Goal: Task Accomplishment & Management: Complete application form

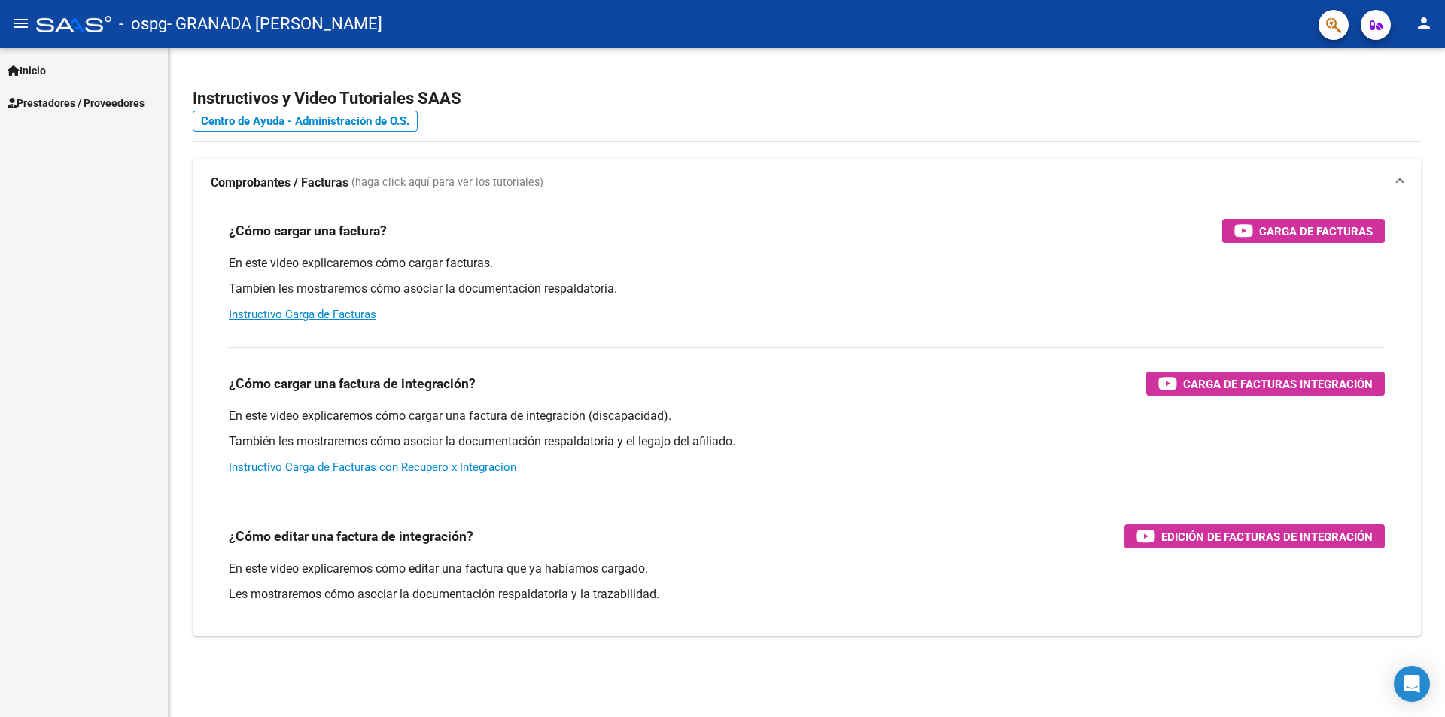
click at [62, 99] on span "Prestadores / Proveedores" at bounding box center [76, 103] width 137 height 17
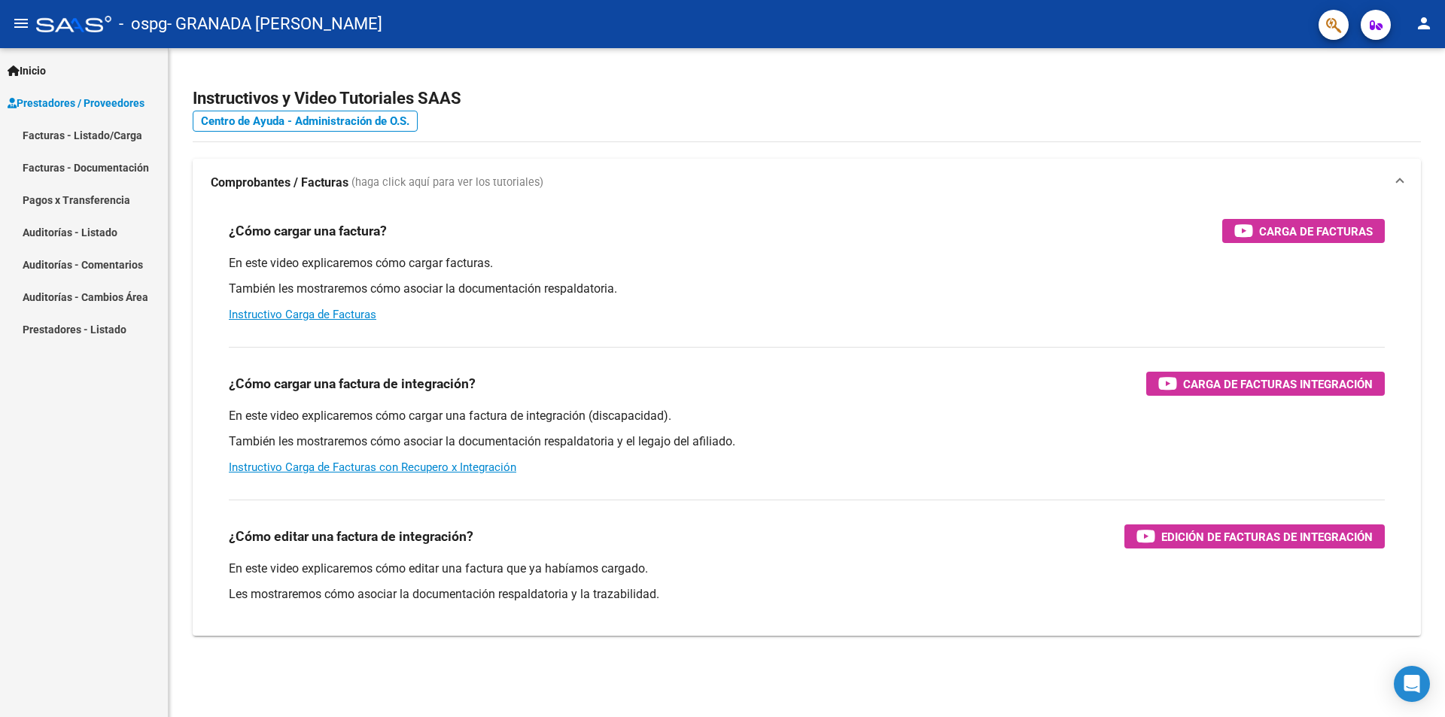
click at [112, 141] on link "Facturas - Listado/Carga" at bounding box center [84, 135] width 168 height 32
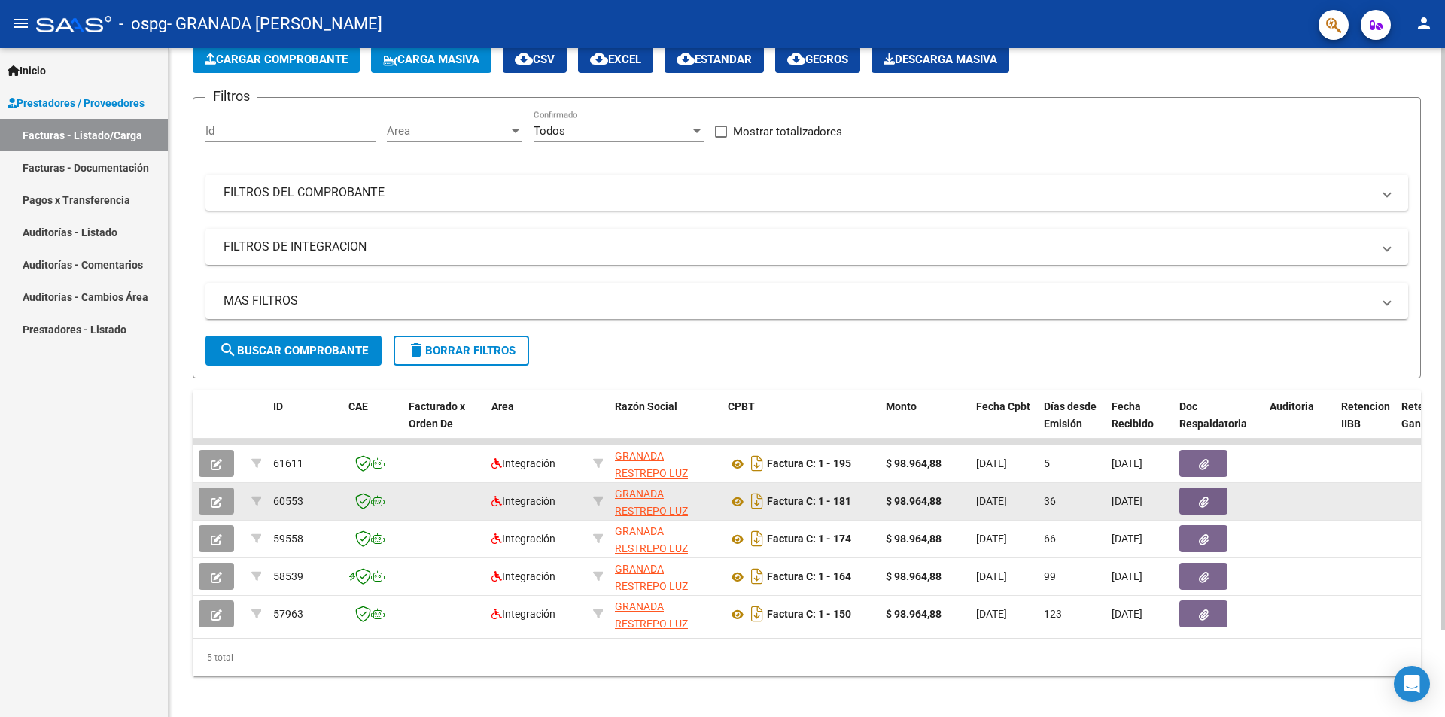
scroll to position [100, 0]
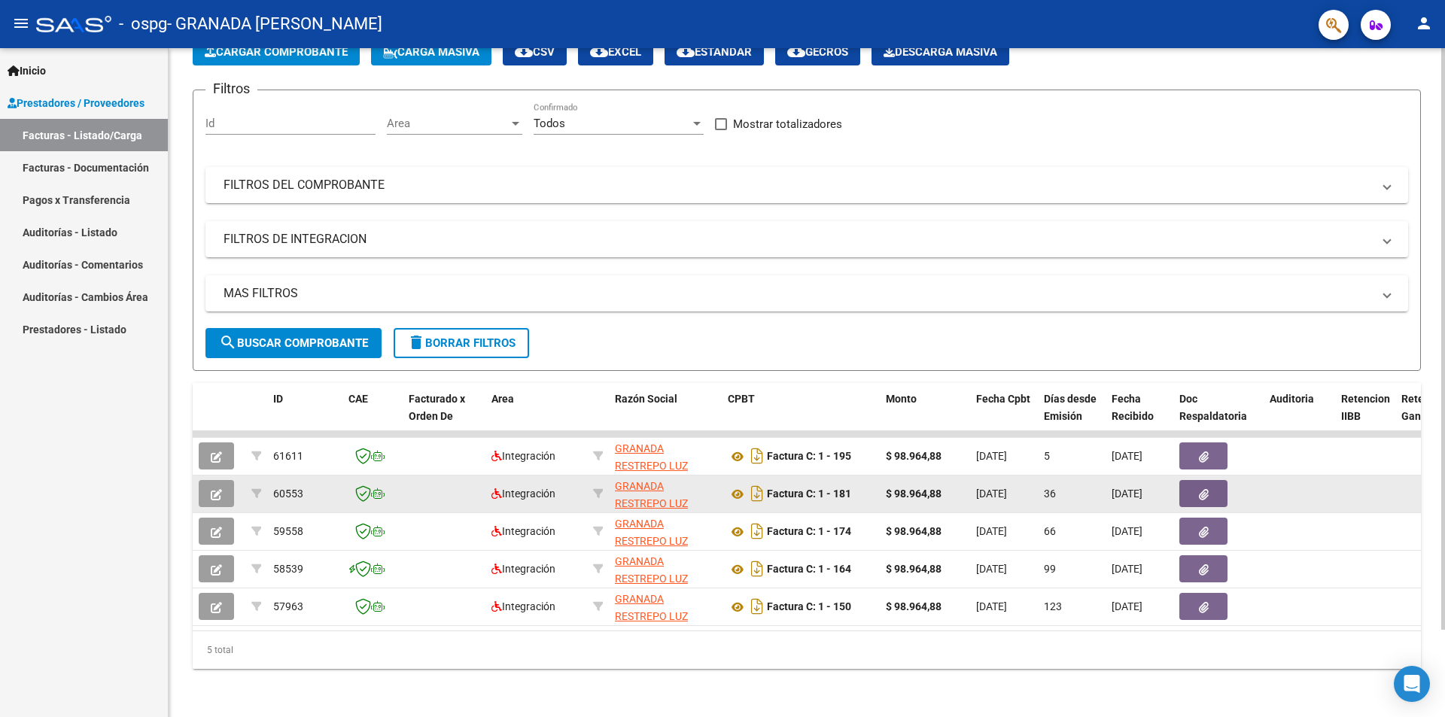
click at [217, 480] on button "button" at bounding box center [216, 493] width 35 height 27
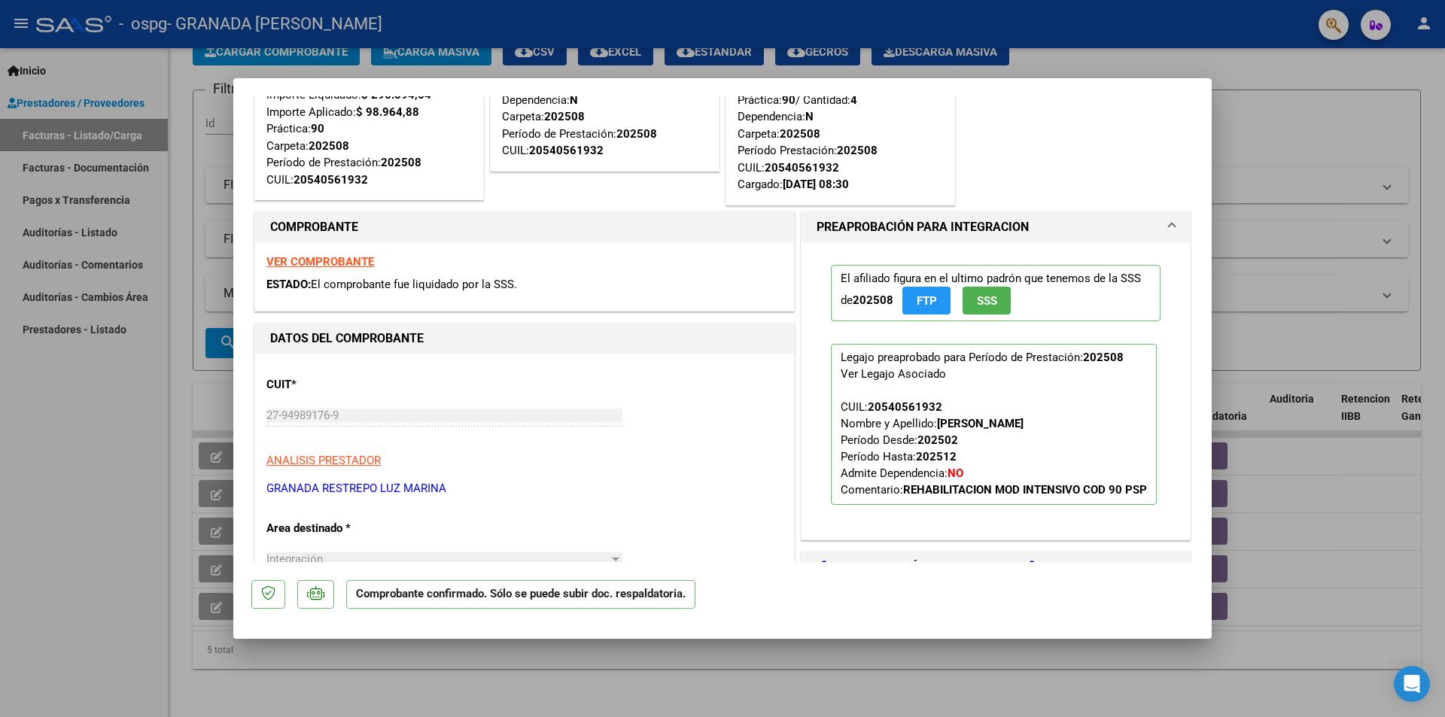
scroll to position [0, 0]
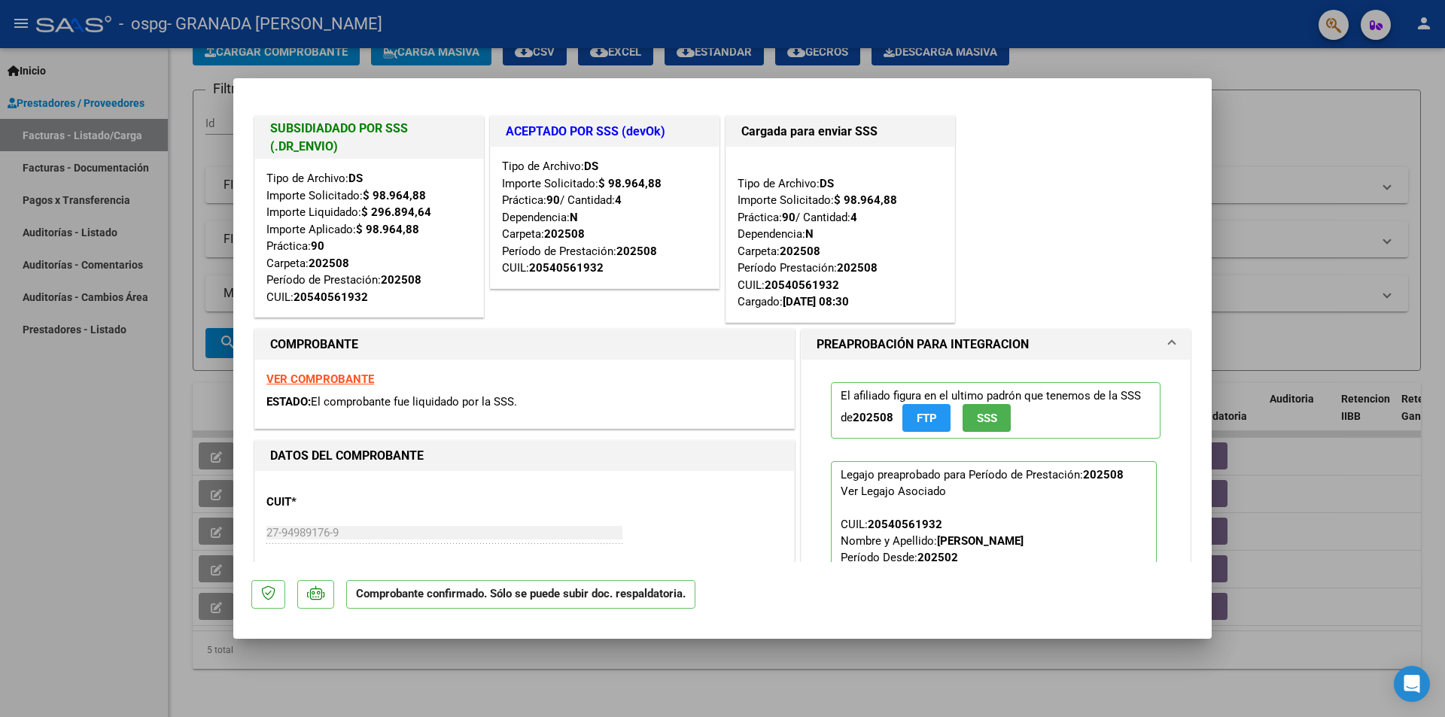
click at [329, 379] on strong "VER COMPROBANTE" at bounding box center [320, 380] width 108 height 14
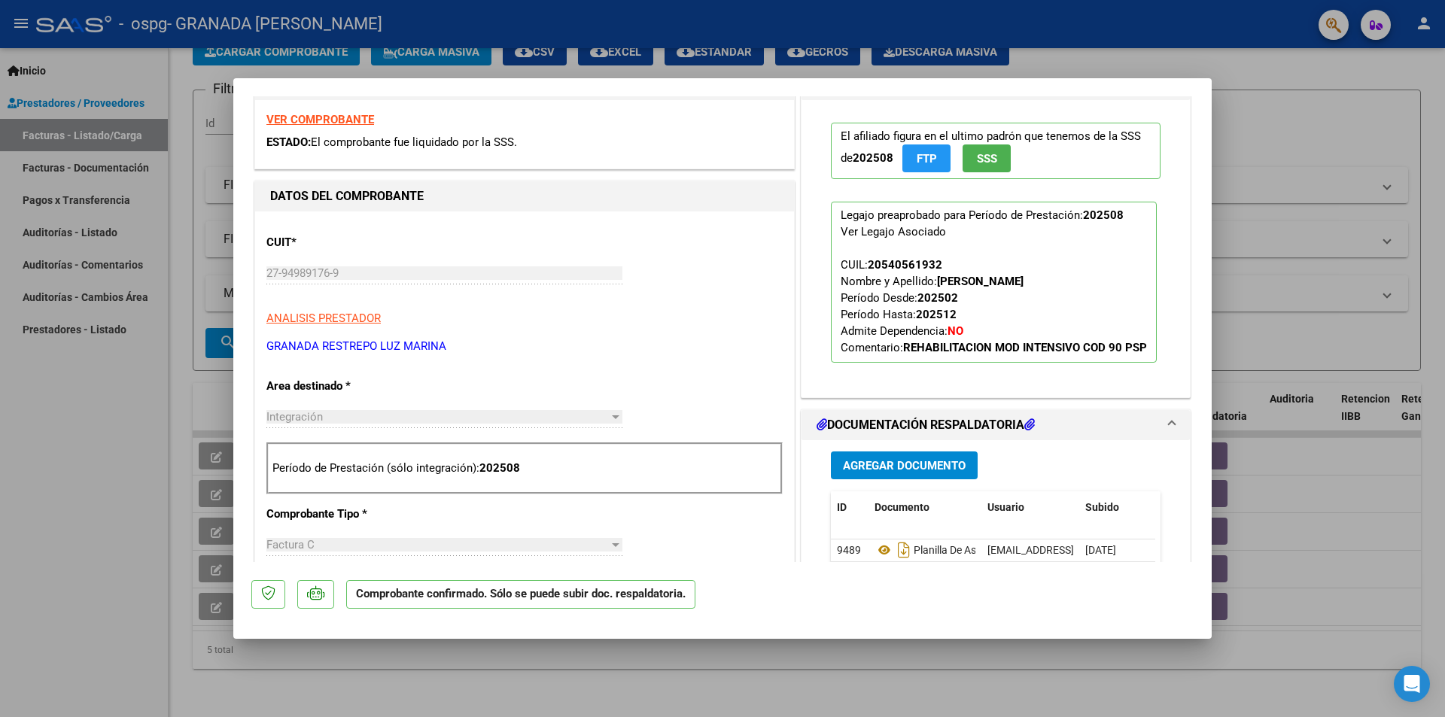
scroll to position [226, 0]
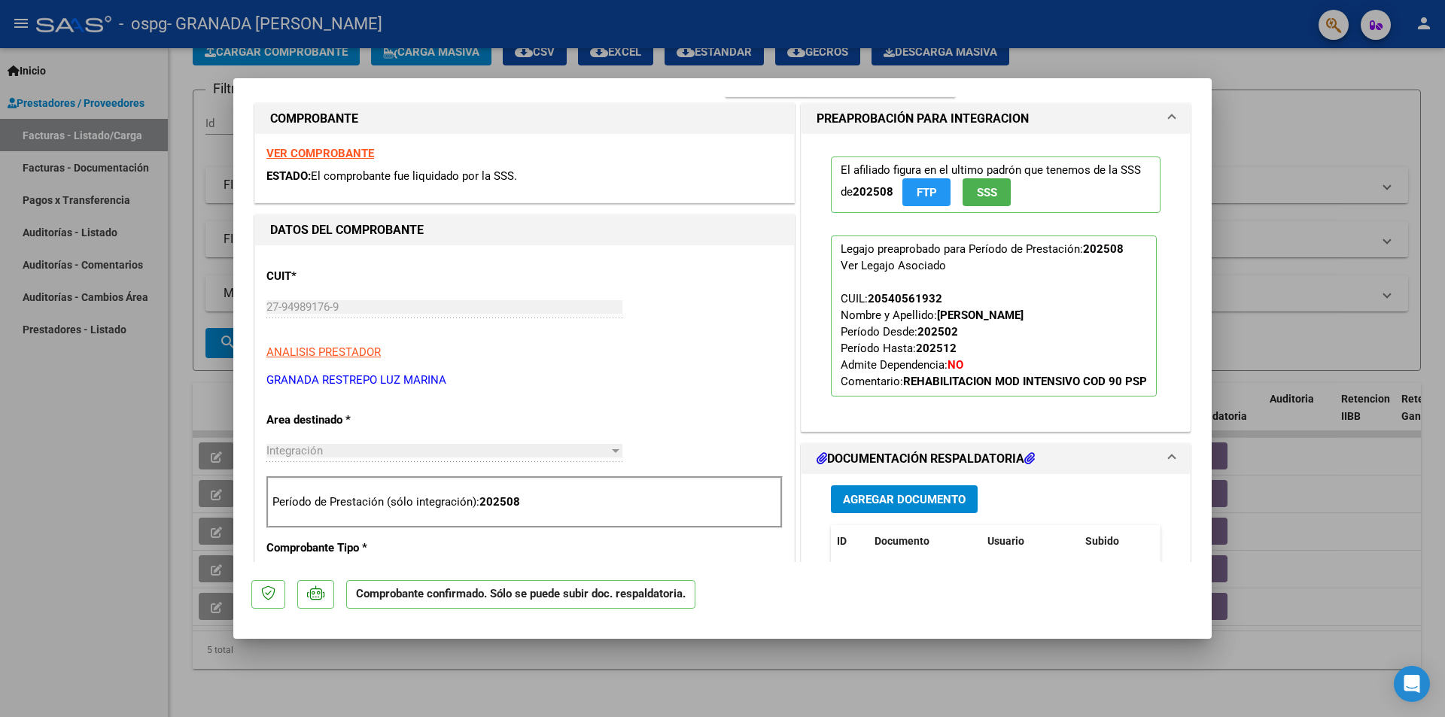
click at [1312, 139] on div at bounding box center [722, 358] width 1445 height 717
type input "$ 0,00"
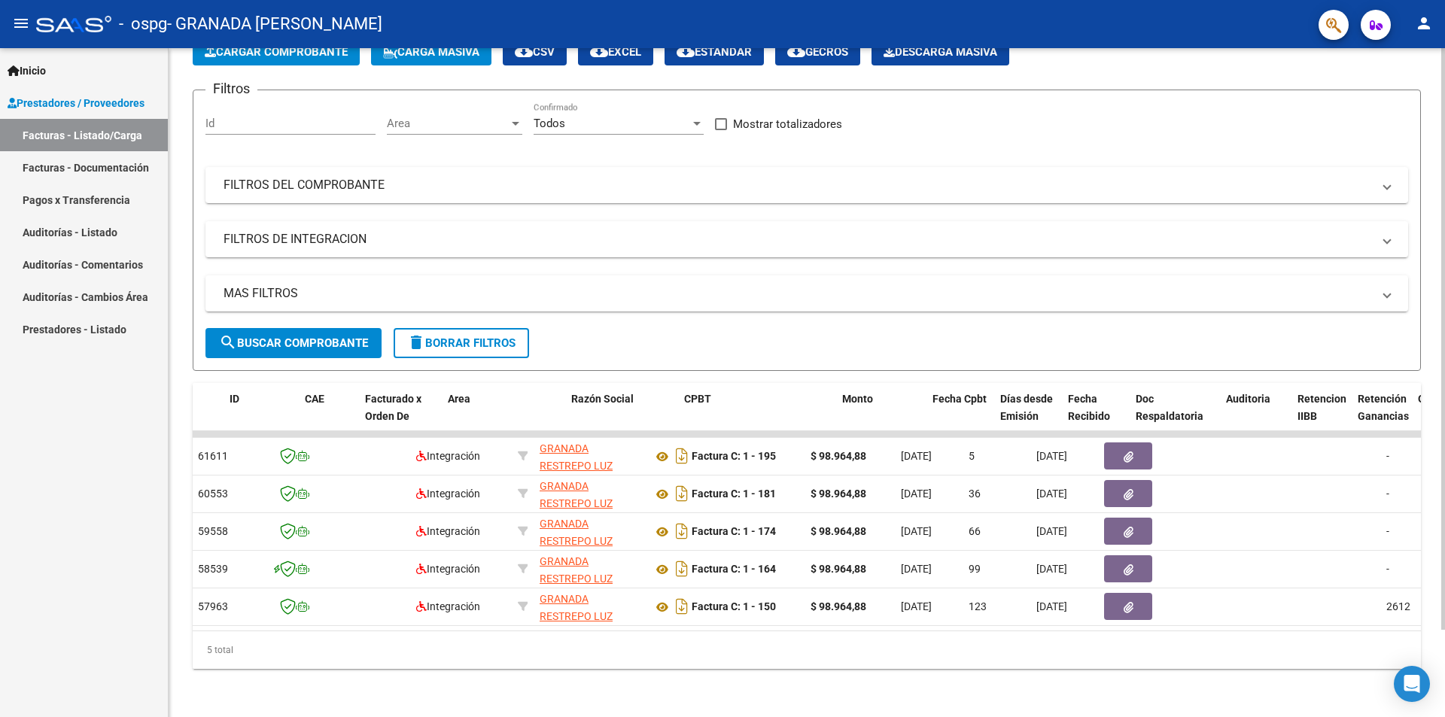
scroll to position [0, 0]
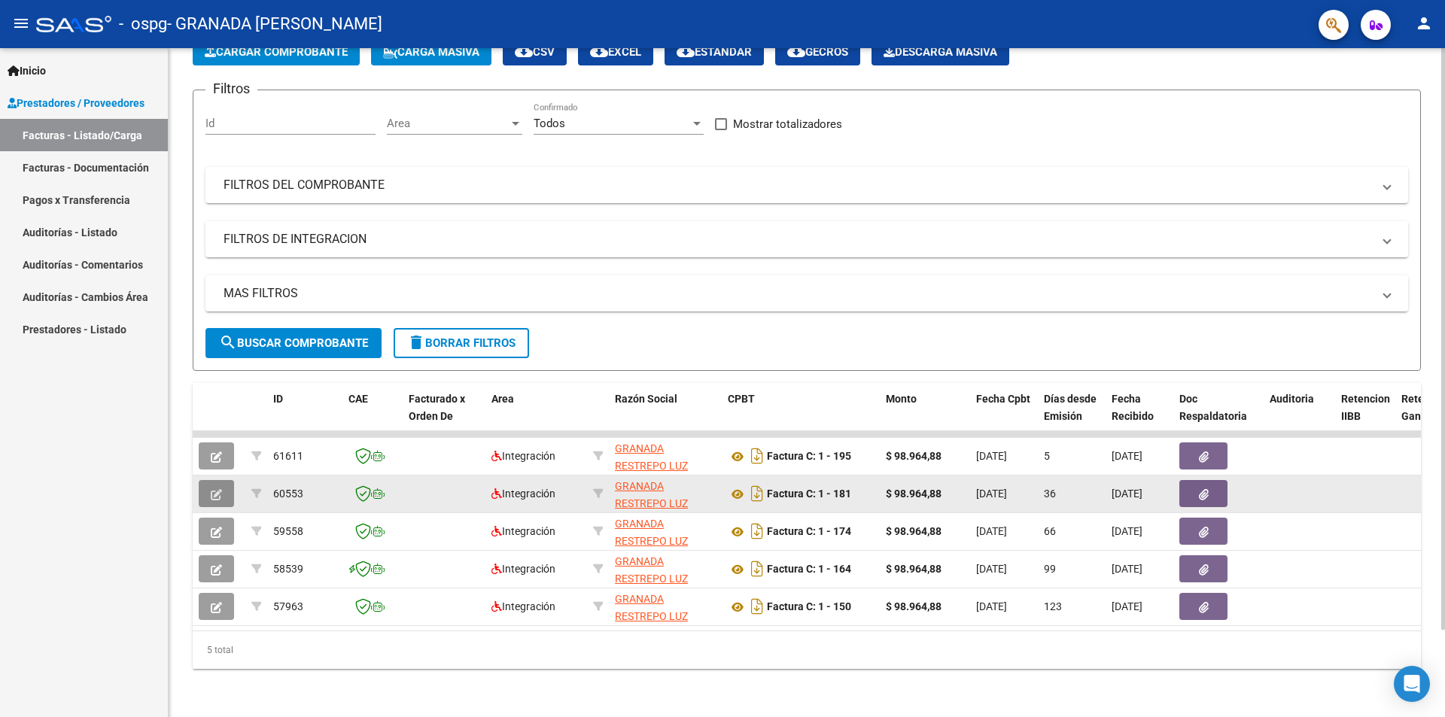
click at [222, 483] on button "button" at bounding box center [216, 493] width 35 height 27
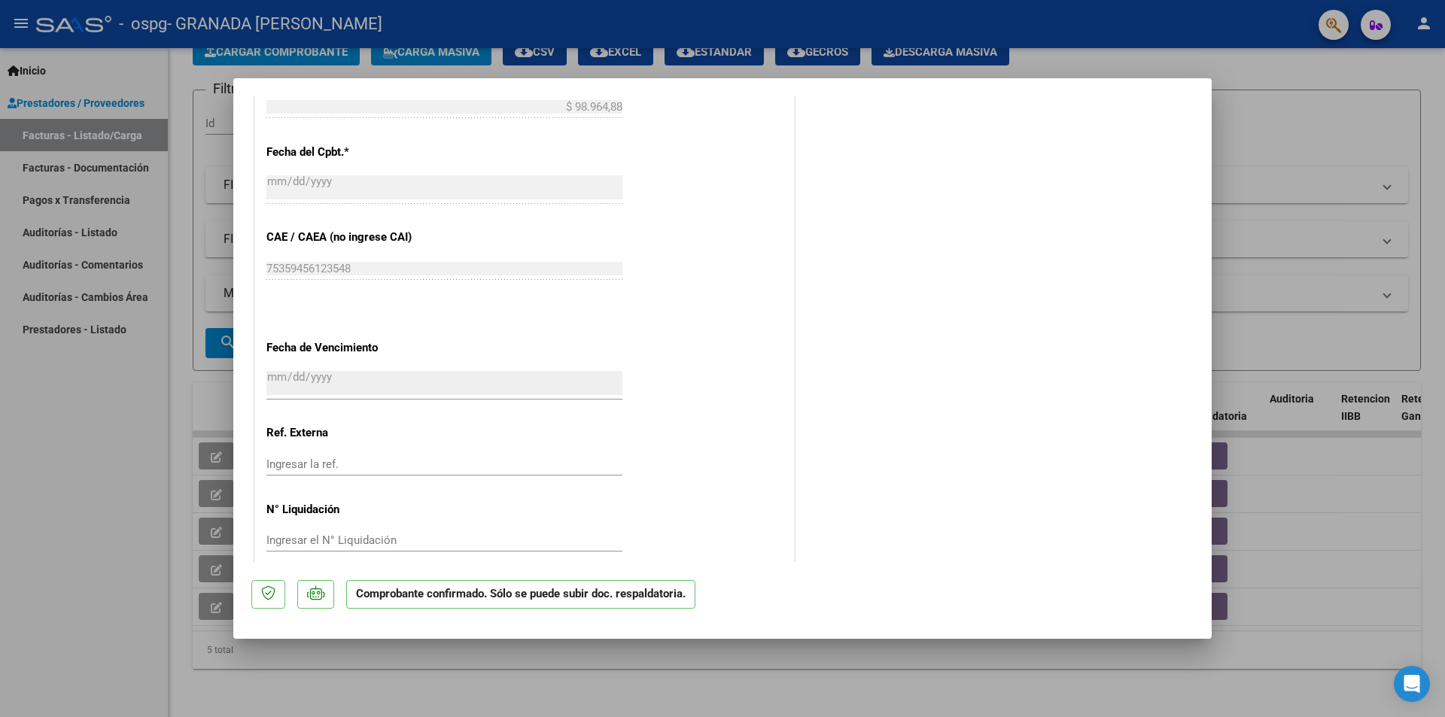
scroll to position [945, 0]
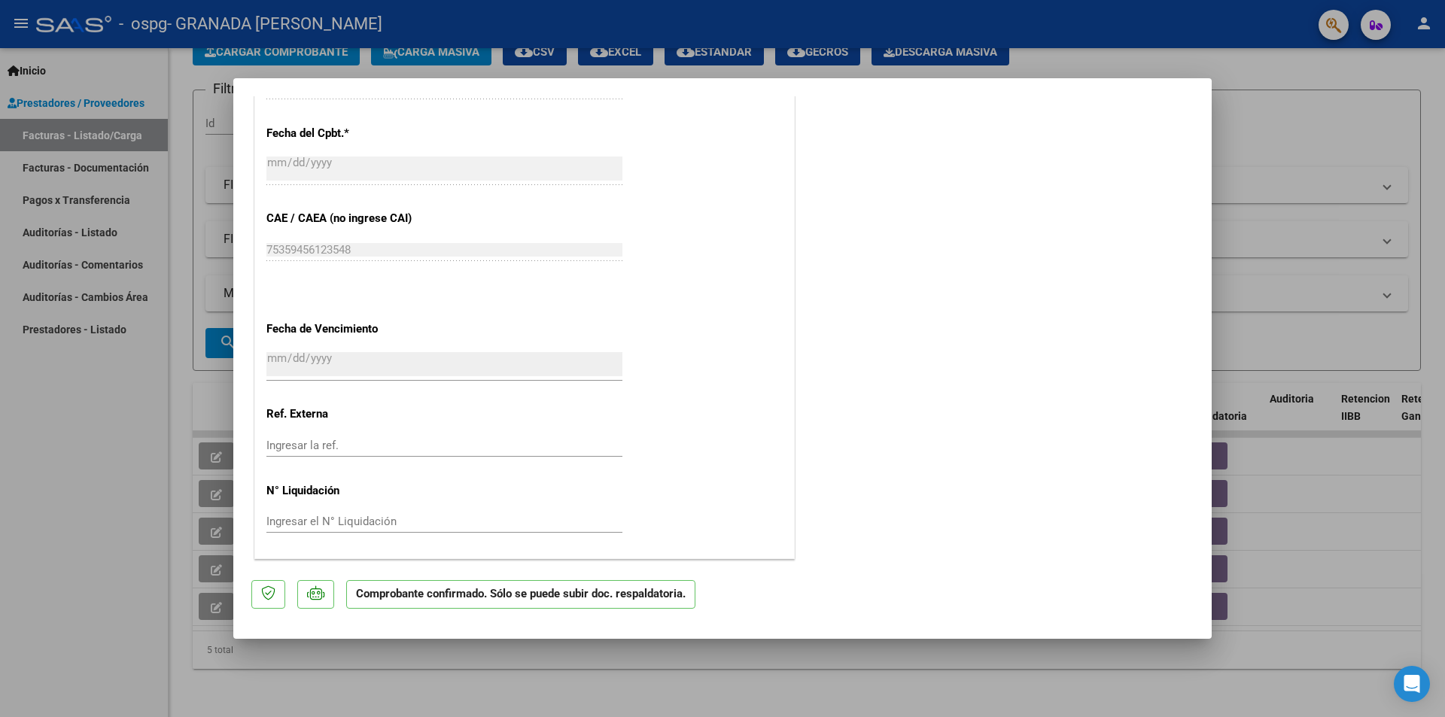
drag, startPoint x: 1306, startPoint y: 554, endPoint x: 1298, endPoint y: 557, distance: 8.1
click at [1306, 553] on div at bounding box center [722, 358] width 1445 height 717
type input "$ 0,00"
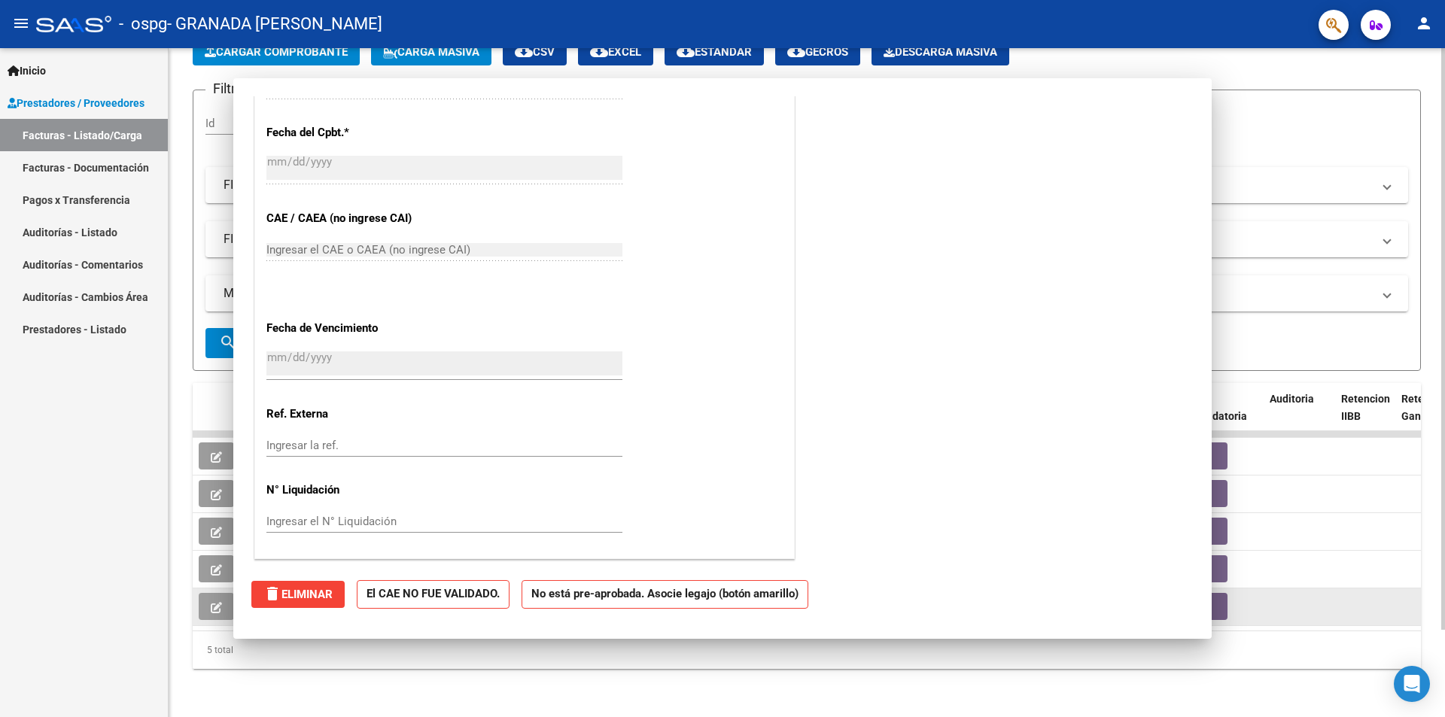
scroll to position [0, 0]
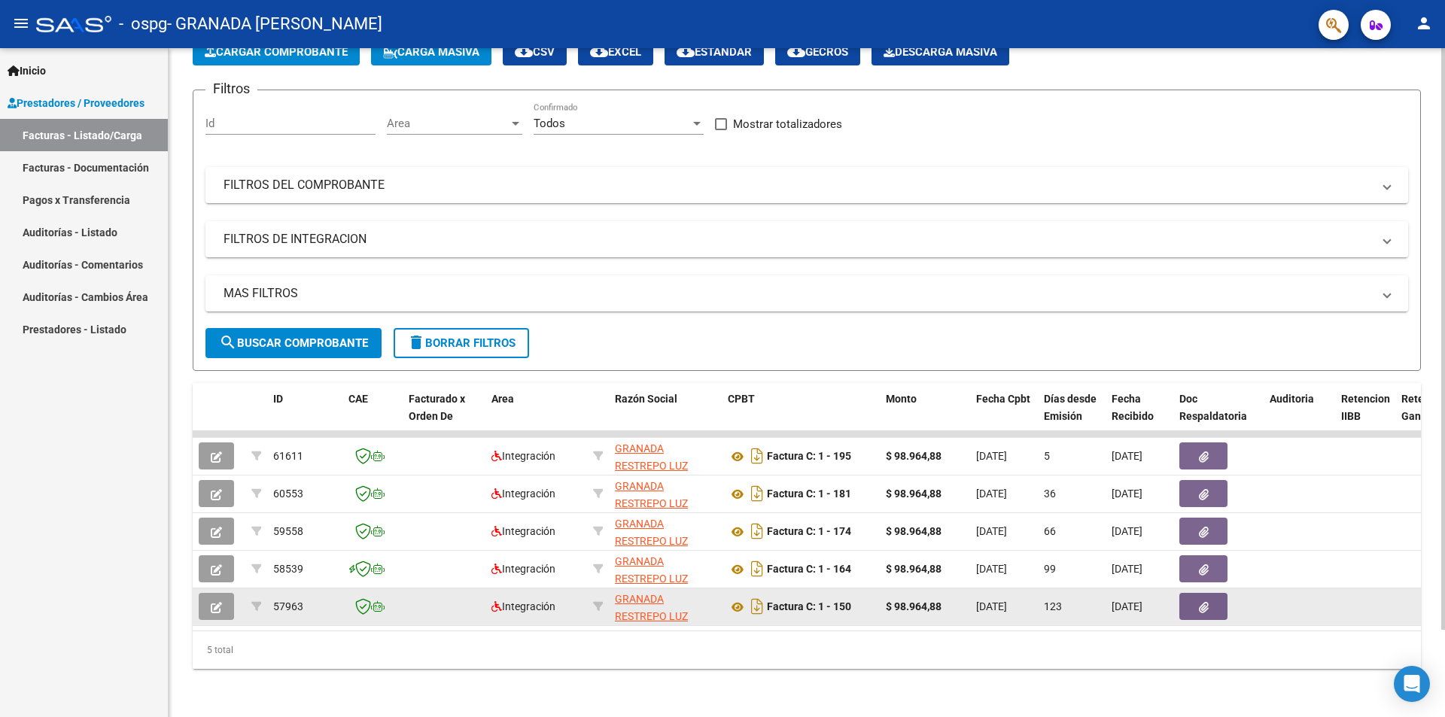
click at [221, 602] on icon "button" at bounding box center [216, 607] width 11 height 11
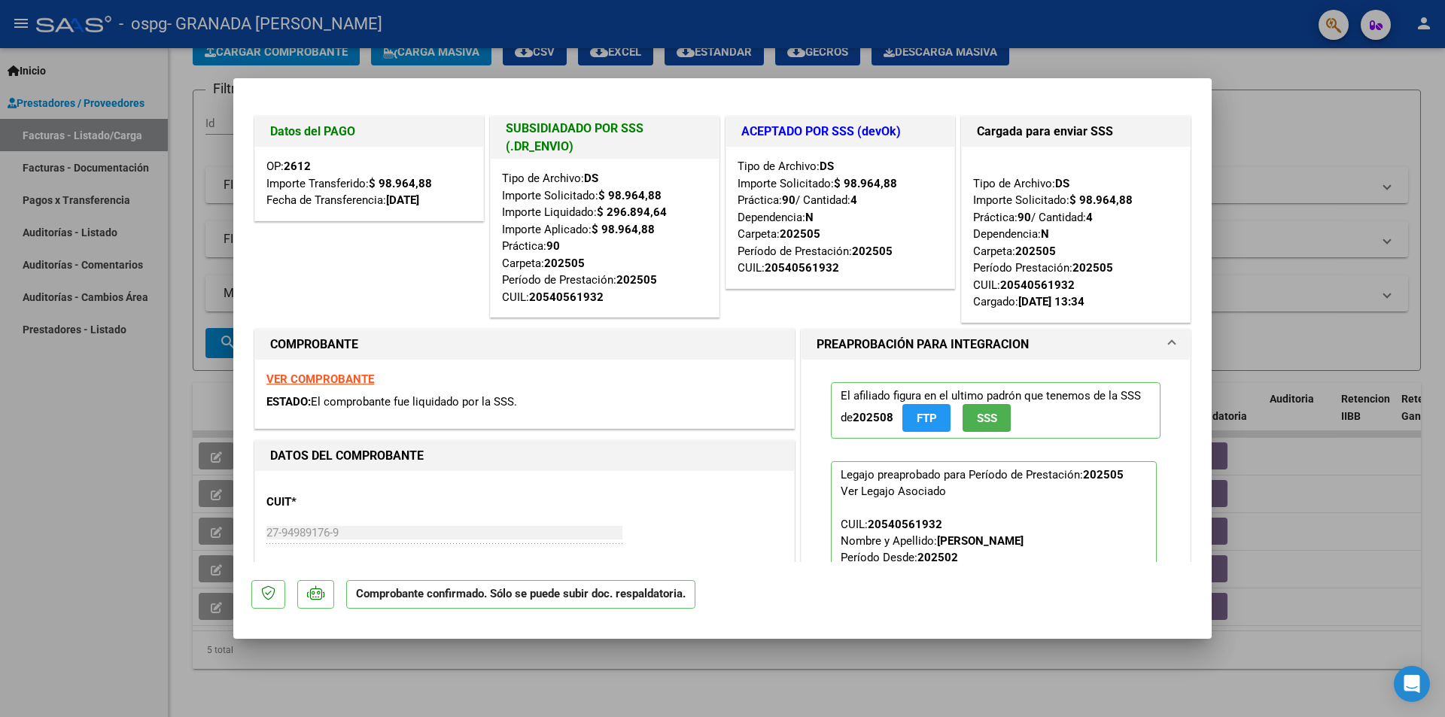
click at [920, 686] on div at bounding box center [722, 358] width 1445 height 717
type input "$ 0,00"
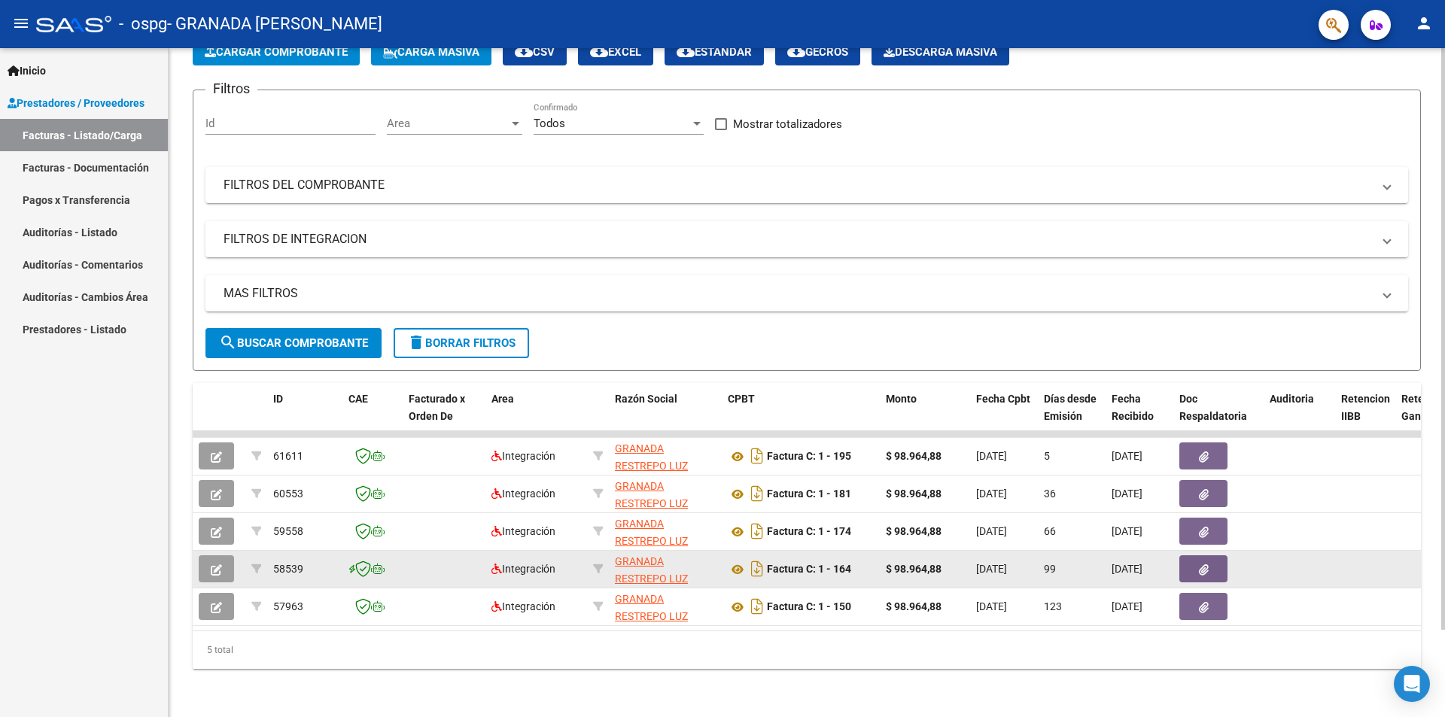
click at [220, 564] on icon "button" at bounding box center [216, 569] width 11 height 11
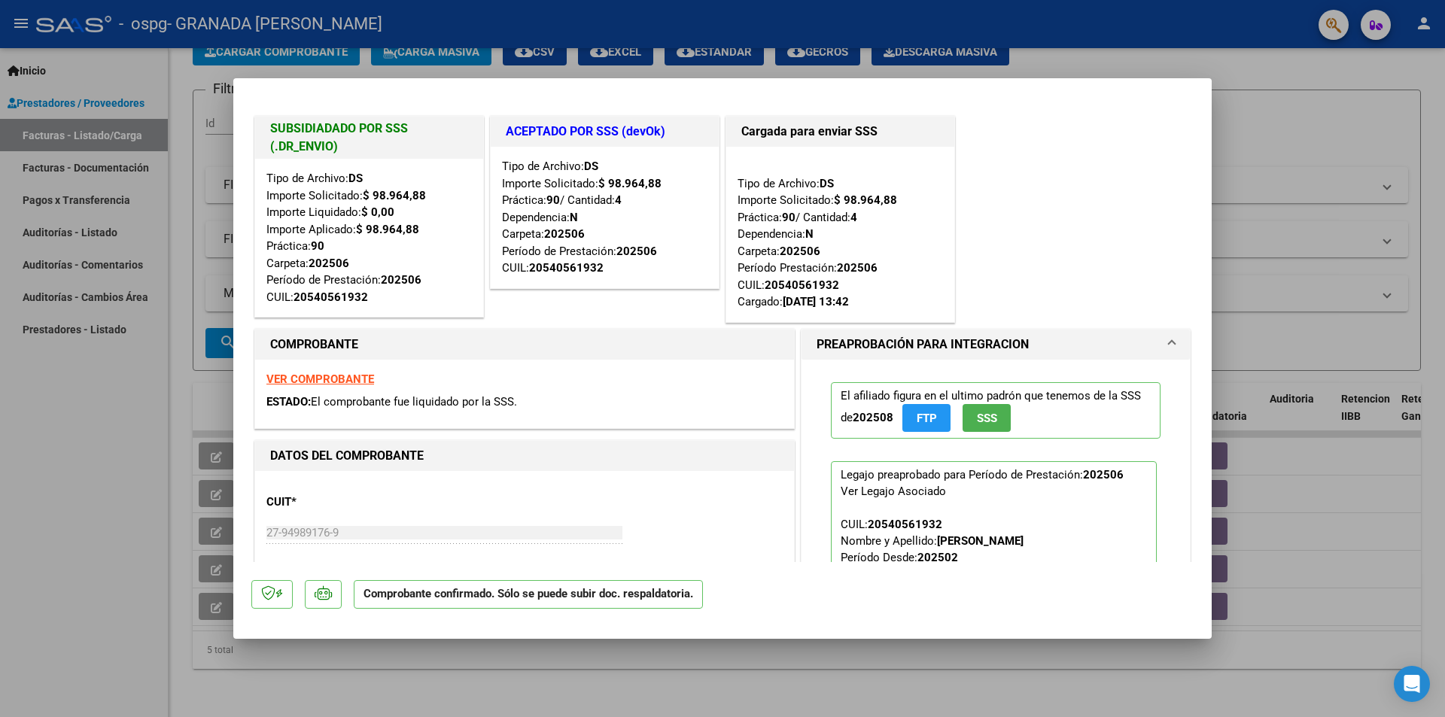
click at [734, 710] on div at bounding box center [722, 358] width 1445 height 717
type input "$ 0,00"
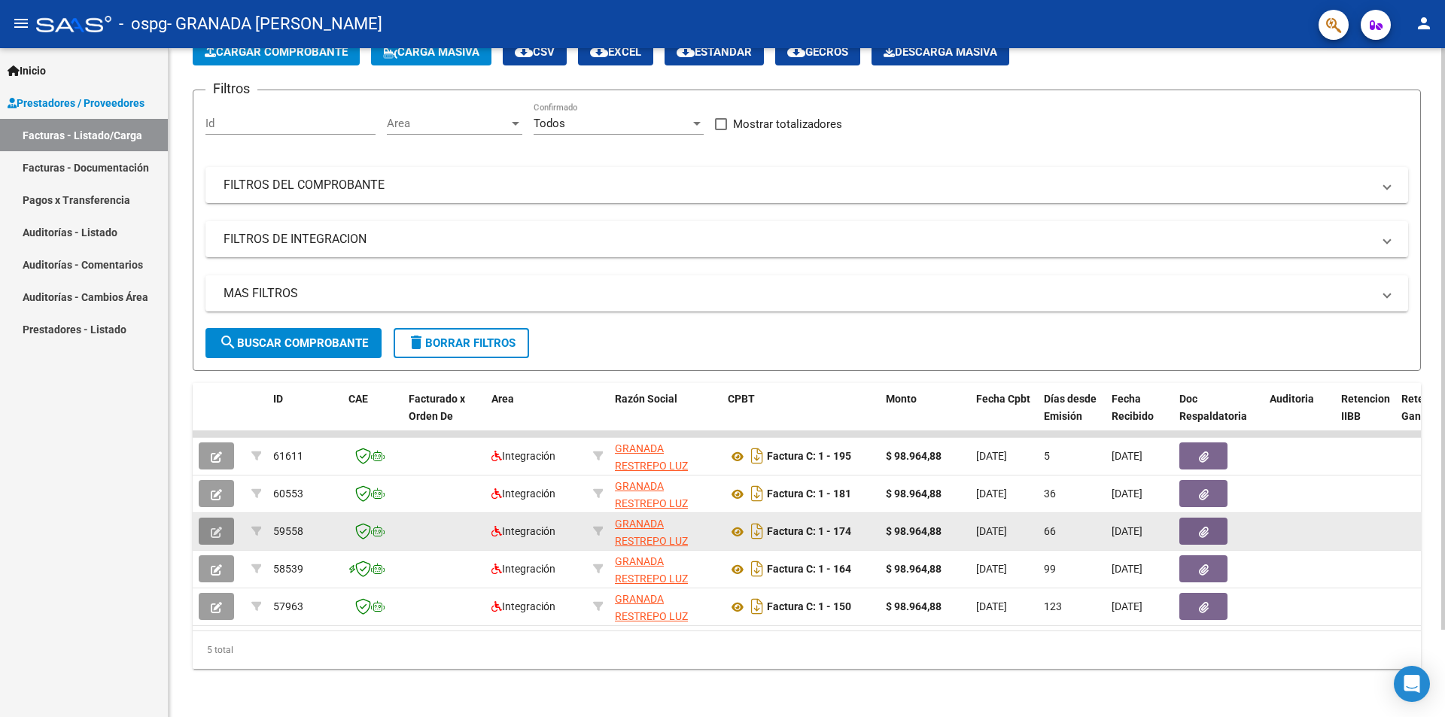
click at [221, 527] on icon "button" at bounding box center [216, 532] width 11 height 11
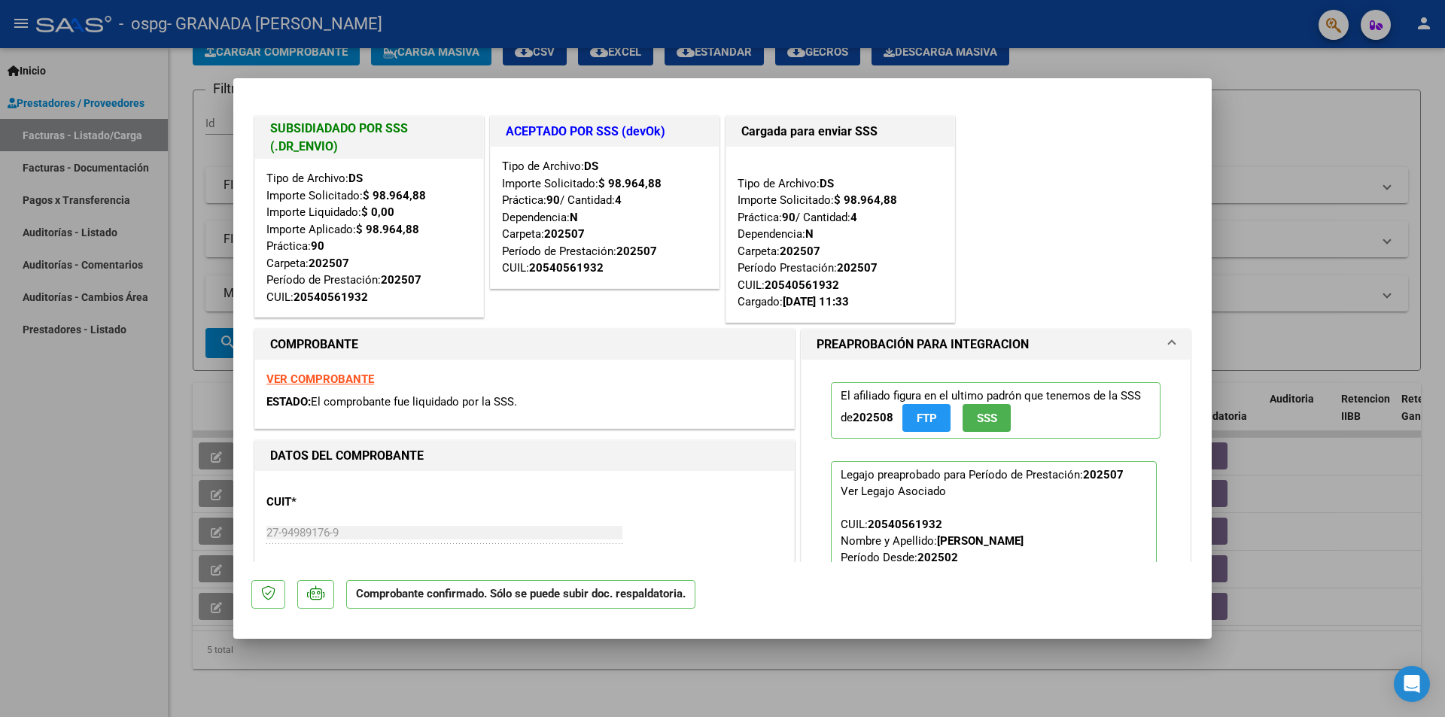
click at [756, 687] on div at bounding box center [722, 358] width 1445 height 717
type input "$ 0,00"
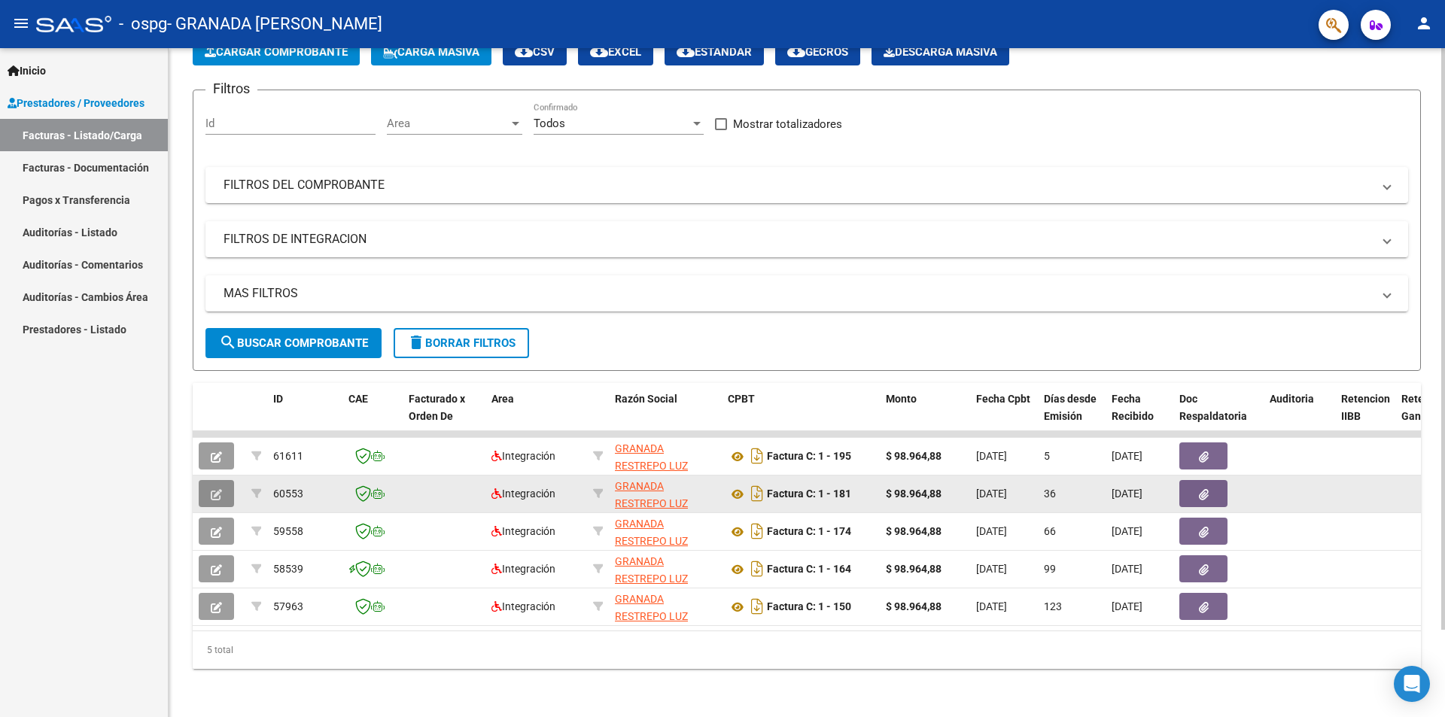
click at [223, 480] on button "button" at bounding box center [216, 493] width 35 height 27
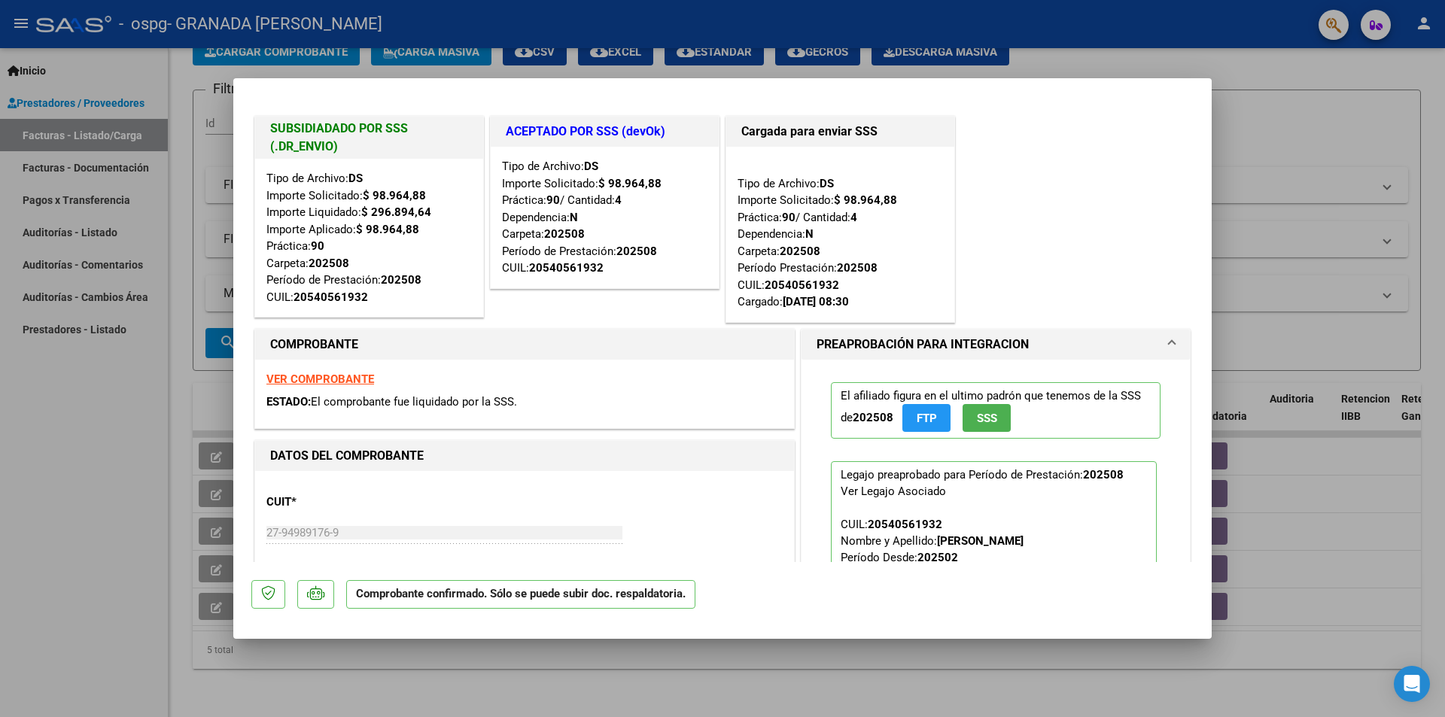
click at [778, 682] on div at bounding box center [722, 358] width 1445 height 717
type input "$ 0,00"
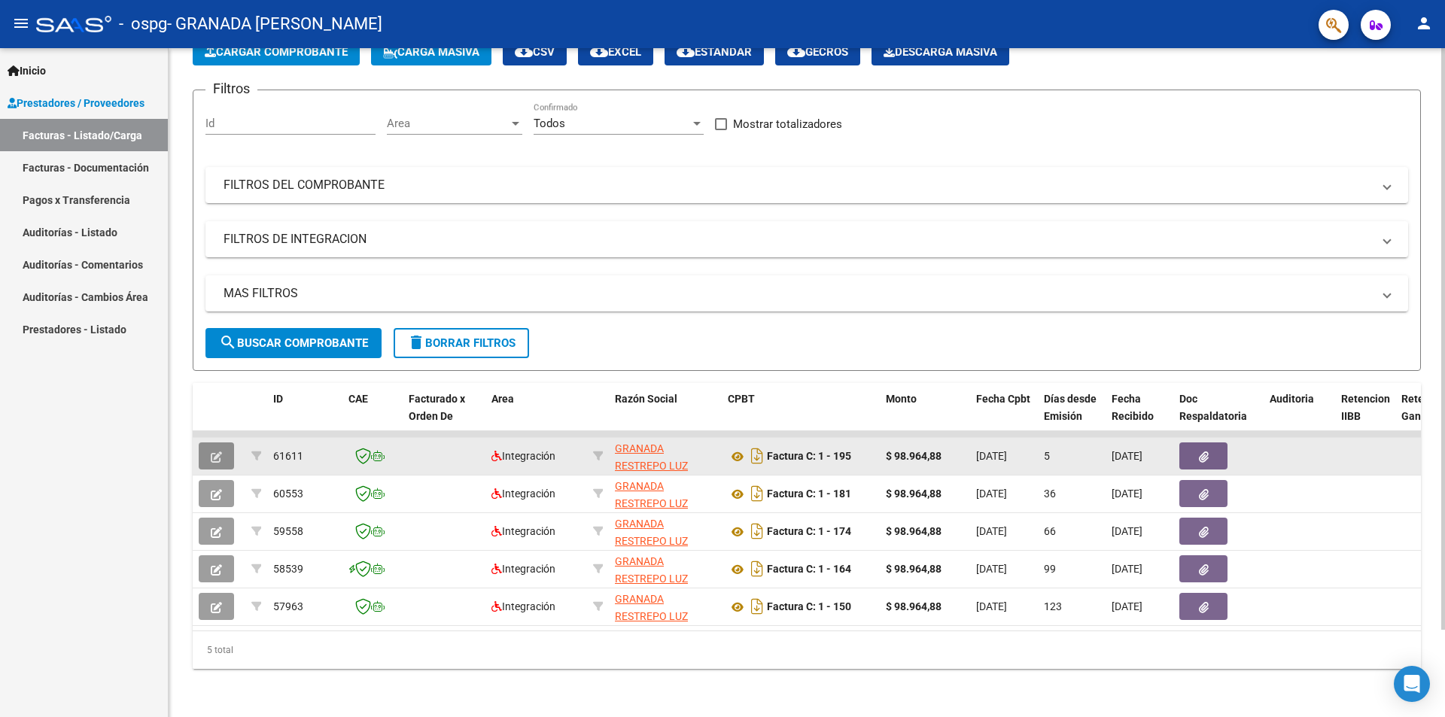
click at [227, 445] on button "button" at bounding box center [216, 456] width 35 height 27
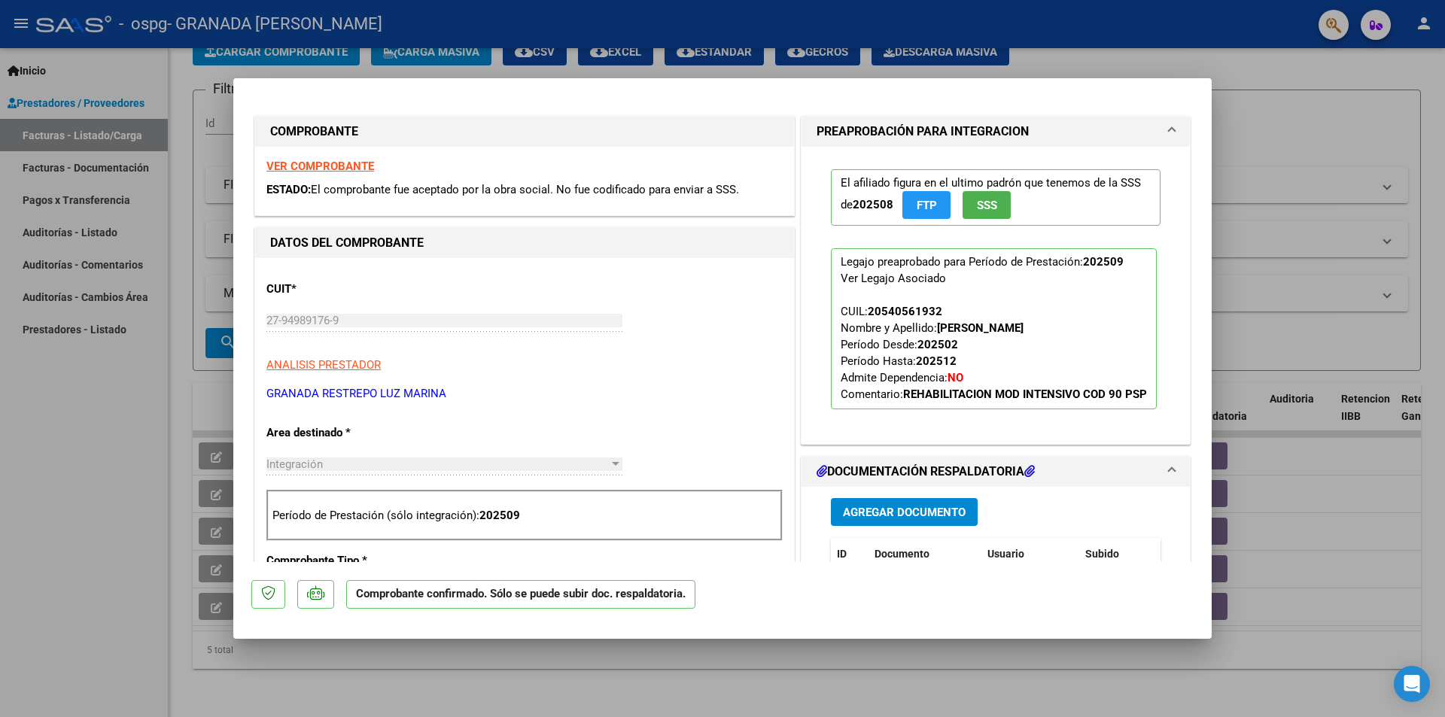
click at [911, 674] on div at bounding box center [722, 358] width 1445 height 717
type input "$ 0,00"
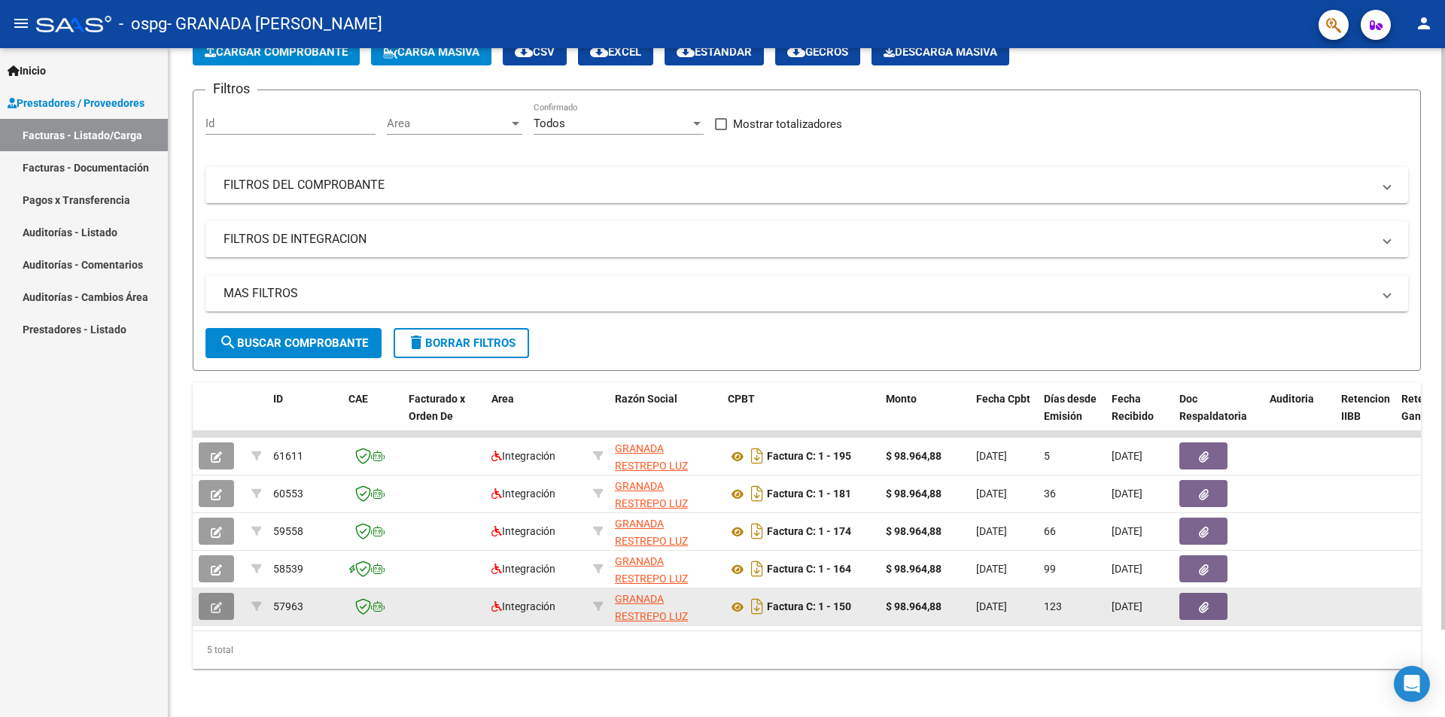
click at [224, 593] on button "button" at bounding box center [216, 606] width 35 height 27
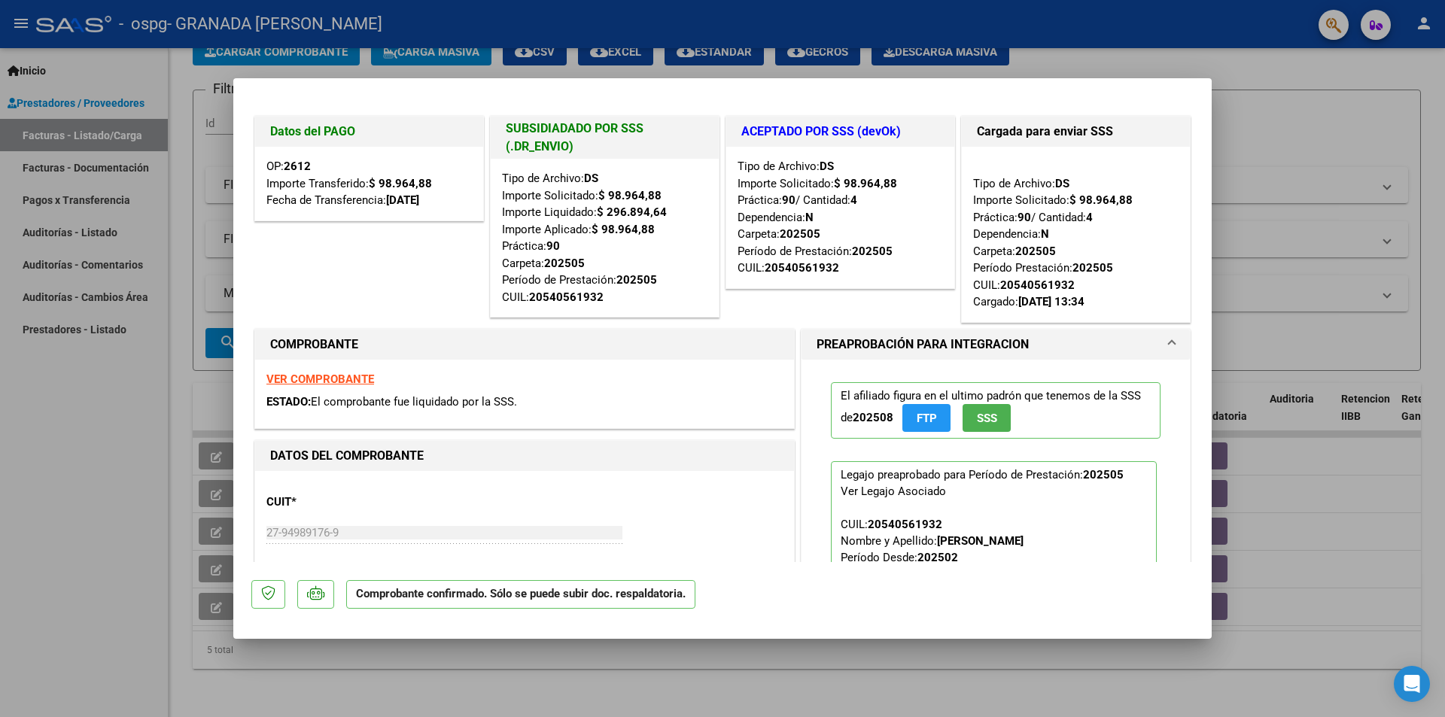
click at [1200, 668] on div at bounding box center [722, 358] width 1445 height 717
type input "$ 0,00"
